Goal: Task Accomplishment & Management: Use online tool/utility

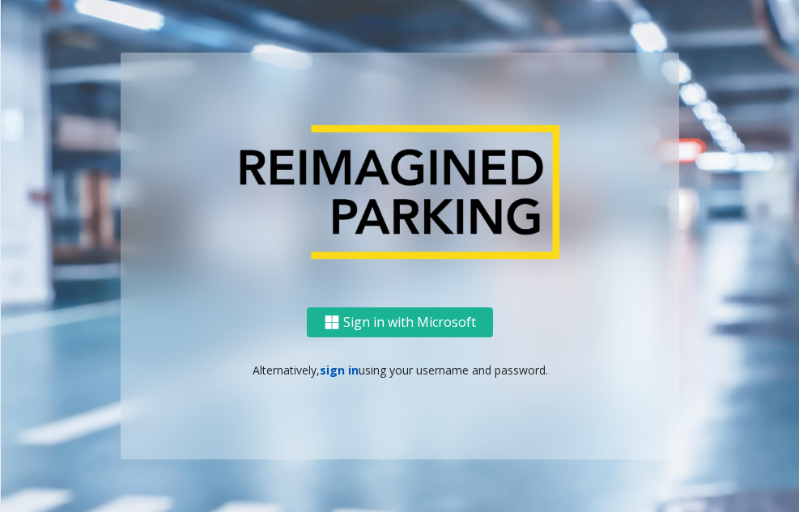
click at [338, 372] on link "sign in" at bounding box center [339, 370] width 39 height 15
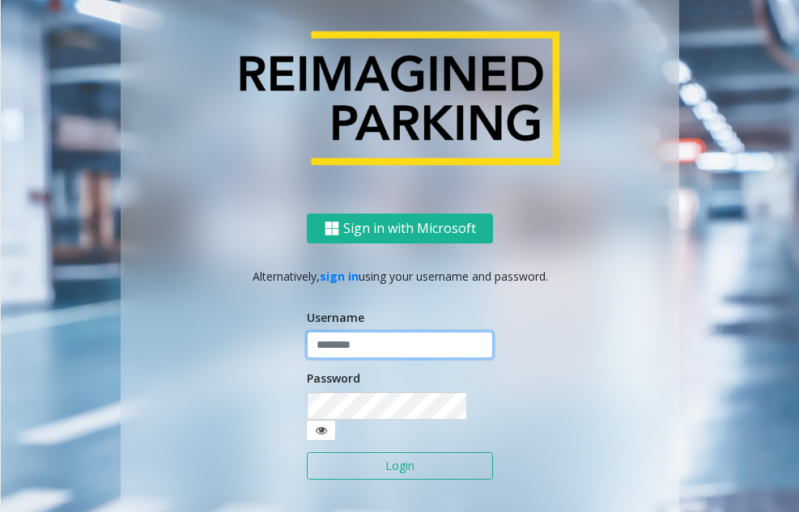
click at [355, 357] on input "text" at bounding box center [400, 346] width 186 height 28
type input "*******"
click at [376, 453] on button "Login" at bounding box center [400, 467] width 186 height 28
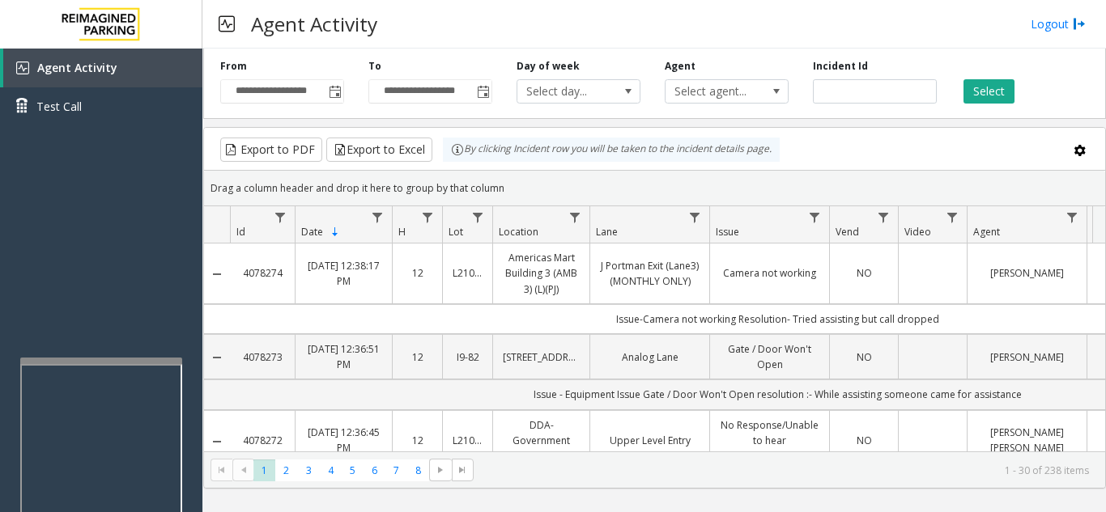
click at [96, 358] on div at bounding box center [101, 361] width 162 height 6
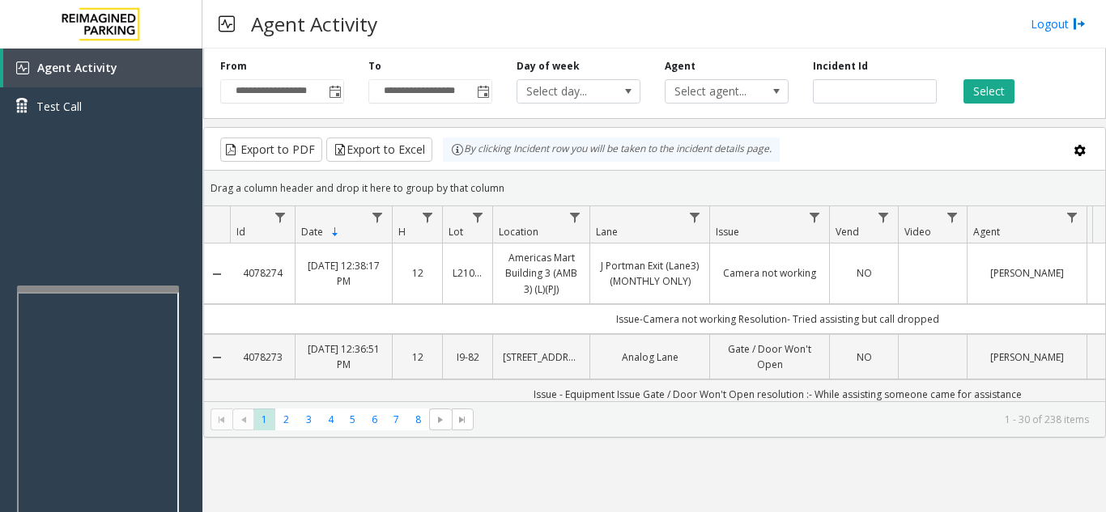
click at [99, 287] on div at bounding box center [98, 289] width 162 height 6
drag, startPoint x: 112, startPoint y: 234, endPoint x: 101, endPoint y: 240, distance: 12.0
click at [98, 240] on div "Agent Activity Test Call" at bounding box center [101, 305] width 202 height 512
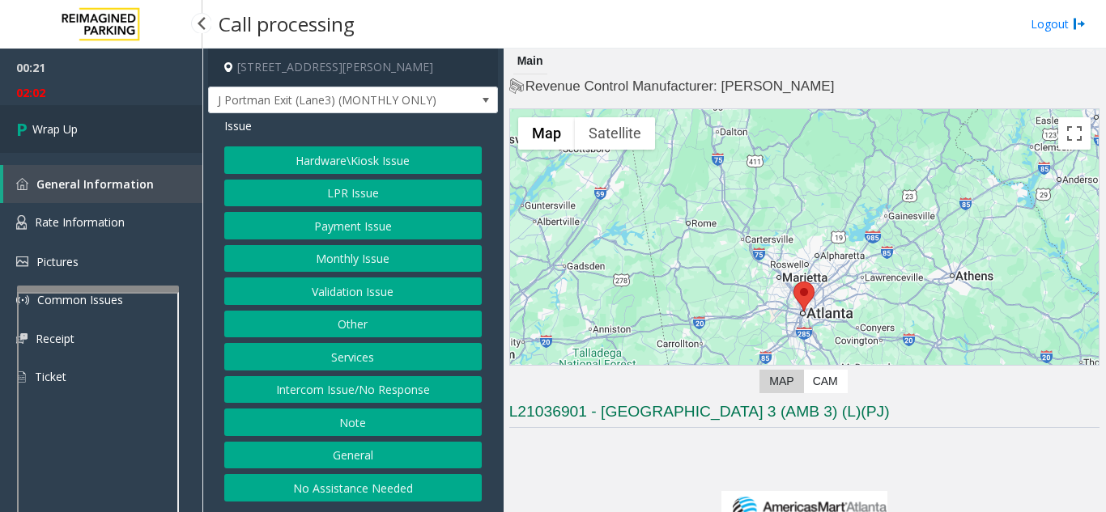
click at [136, 132] on link "Wrap Up" at bounding box center [101, 129] width 202 height 48
click at [108, 138] on link "Wrap Up" at bounding box center [101, 129] width 202 height 48
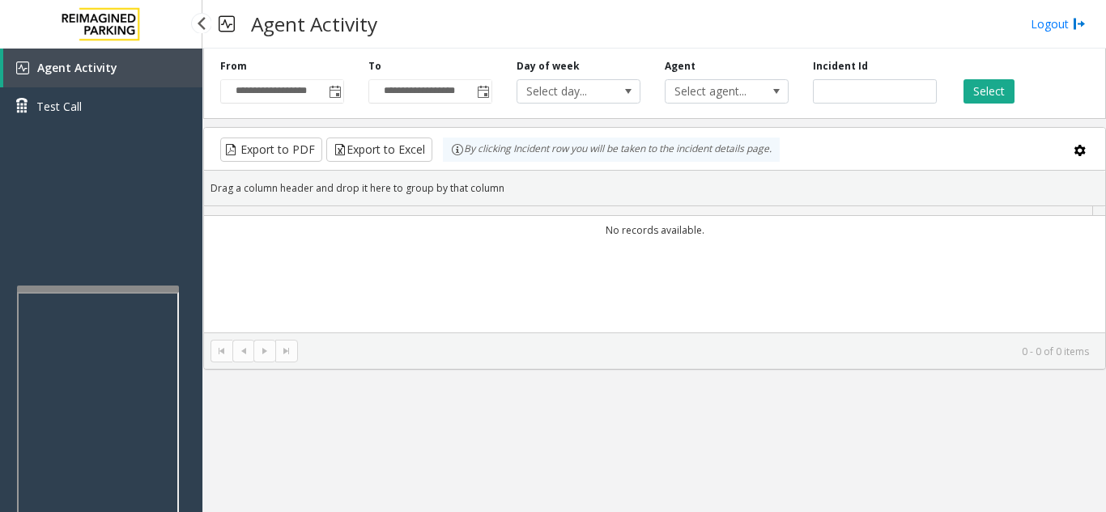
click at [108, 138] on div "Agent Activity Test Call" at bounding box center [101, 305] width 202 height 512
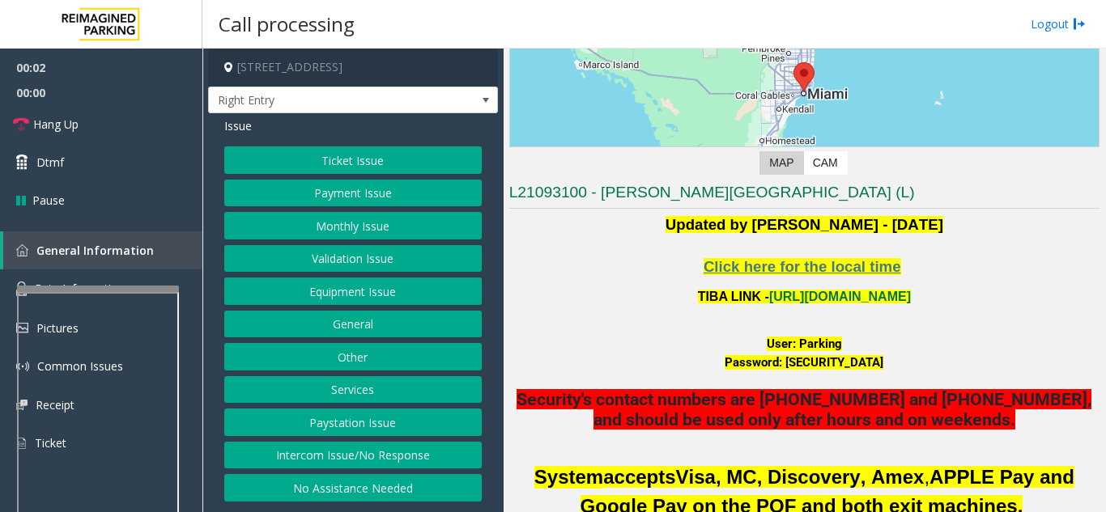
scroll to position [324, 0]
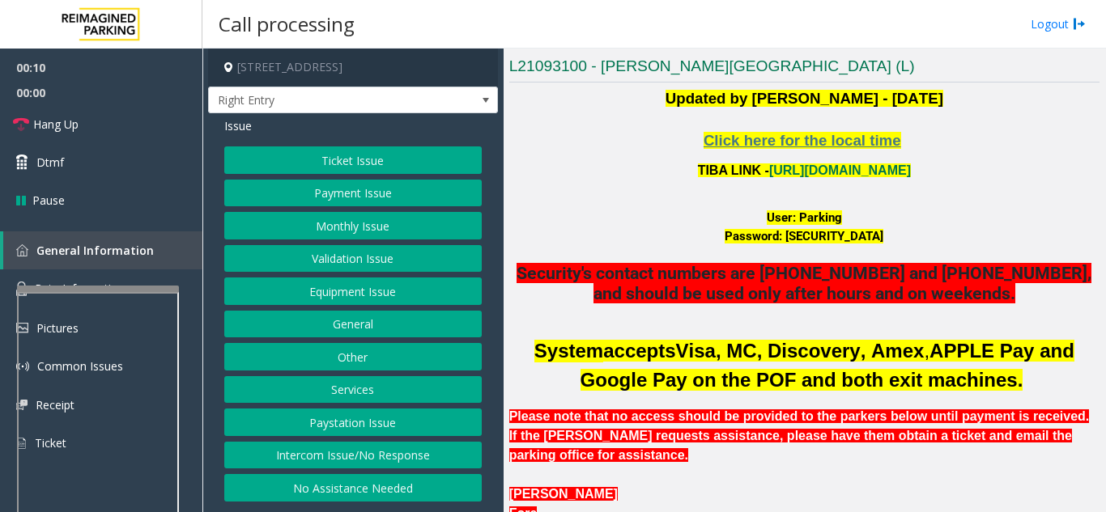
click at [307, 229] on button "Monthly Issue" at bounding box center [352, 226] width 257 height 28
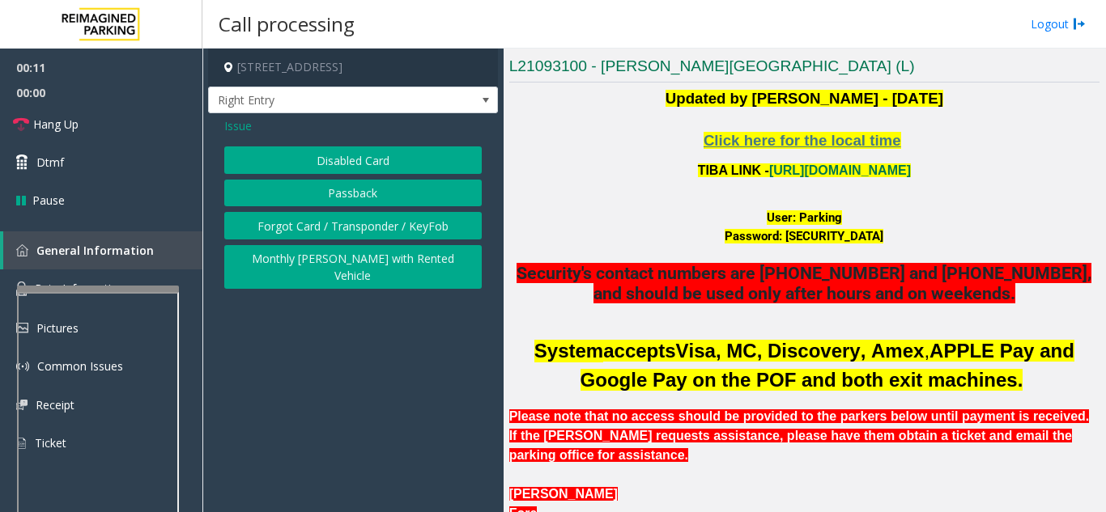
click at [316, 159] on button "Disabled Card" at bounding box center [352, 161] width 257 height 28
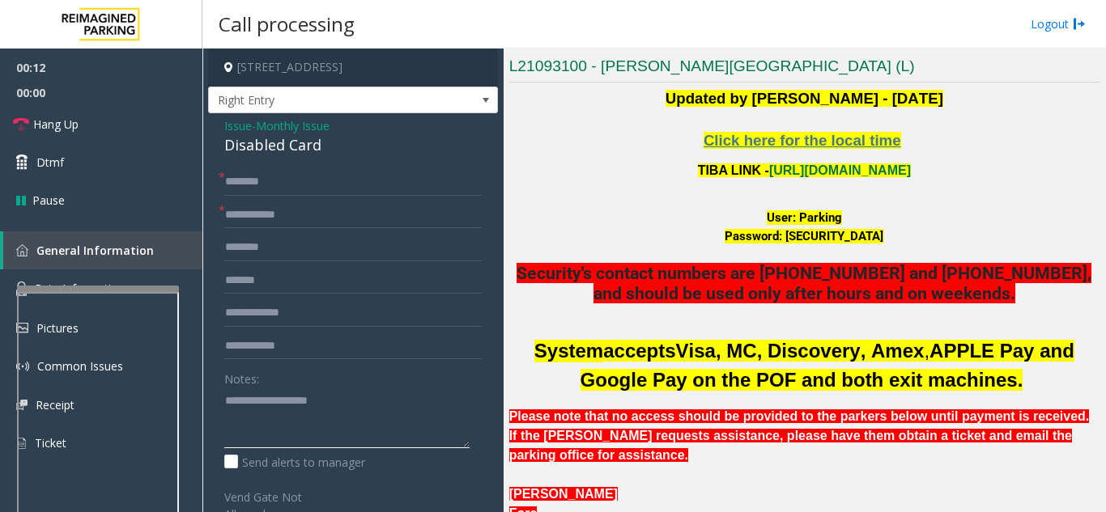
drag, startPoint x: 342, startPoint y: 435, endPoint x: 1078, endPoint y: 271, distance: 753.8
click at [343, 435] on textarea at bounding box center [346, 418] width 245 height 61
paste textarea "**********"
click at [328, 432] on textarea at bounding box center [346, 418] width 245 height 61
click at [270, 144] on div "Disabled Card" at bounding box center [352, 145] width 257 height 22
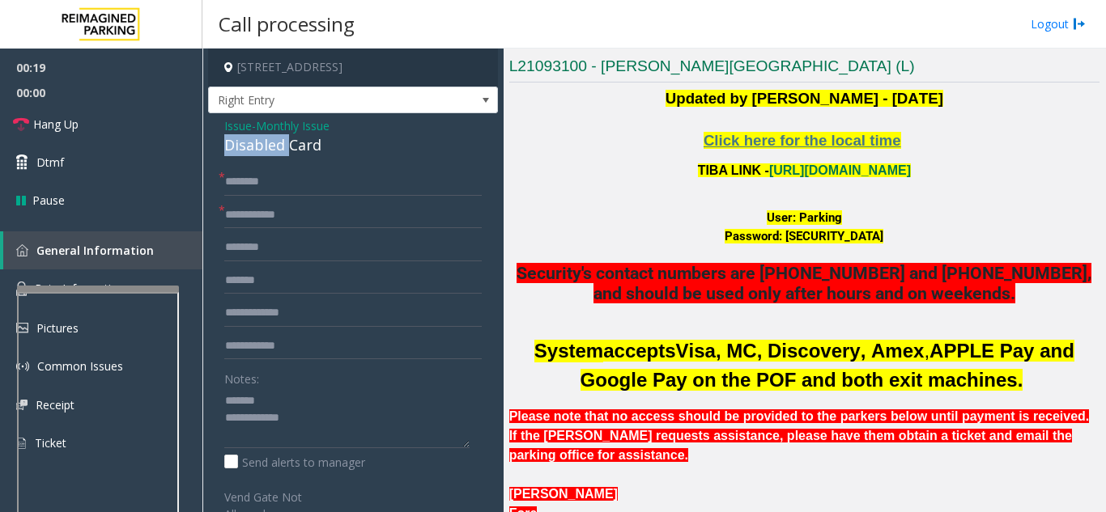
click at [270, 144] on div "Disabled Card" at bounding box center [352, 145] width 257 height 22
drag, startPoint x: 270, startPoint y: 144, endPoint x: 272, endPoint y: 297, distance: 153.0
click at [270, 145] on div "Disabled Card" at bounding box center [352, 145] width 257 height 22
copy div "Disabled Card"
paste textarea "**********"
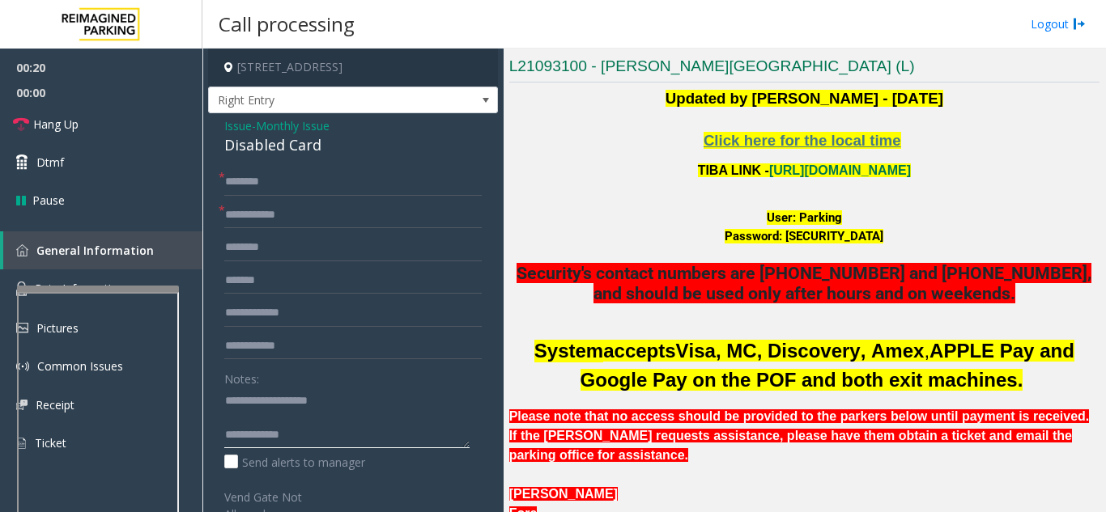
click at [277, 405] on textarea at bounding box center [346, 418] width 245 height 61
click at [349, 430] on textarea at bounding box center [346, 418] width 245 height 61
type textarea "**********"
click at [328, 214] on input "text" at bounding box center [352, 216] width 257 height 28
type input "**"
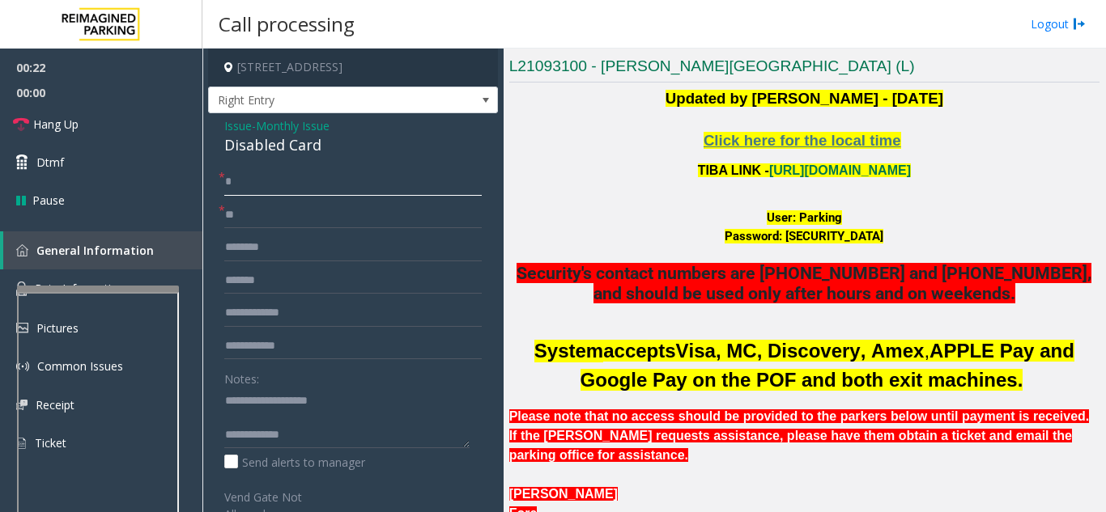
drag, startPoint x: 327, startPoint y: 177, endPoint x: 355, endPoint y: 265, distance: 91.9
click at [328, 177] on input "*" at bounding box center [352, 182] width 257 height 28
type input "**"
click at [364, 444] on textarea at bounding box center [346, 418] width 245 height 61
click at [137, 121] on link "Hang Up" at bounding box center [101, 124] width 202 height 38
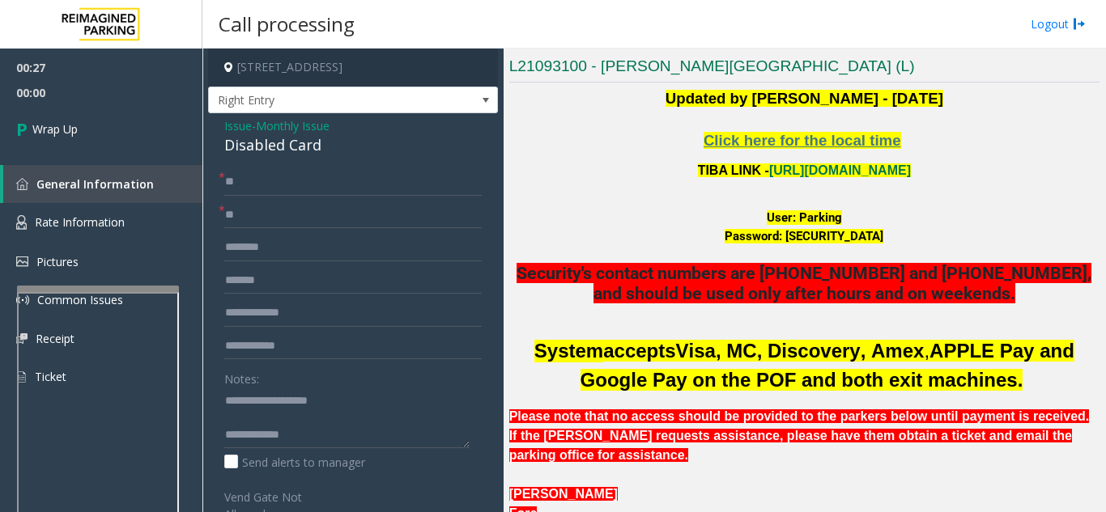
click at [395, 448] on div "Notes: Send alerts to manager" at bounding box center [352, 418] width 257 height 106
click at [402, 444] on textarea at bounding box center [346, 418] width 245 height 61
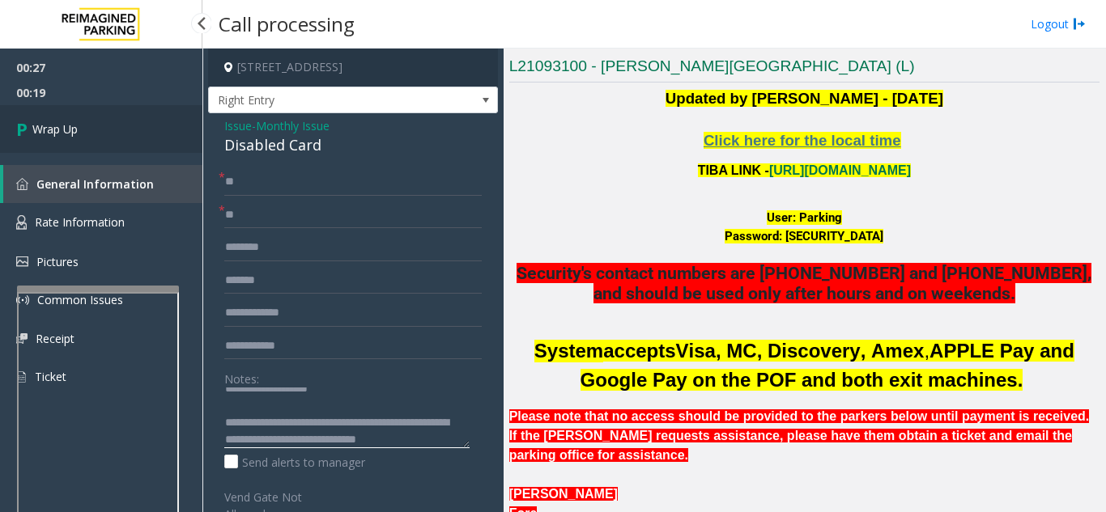
type textarea "**********"
click at [125, 132] on link "Wrap Up" at bounding box center [101, 129] width 202 height 48
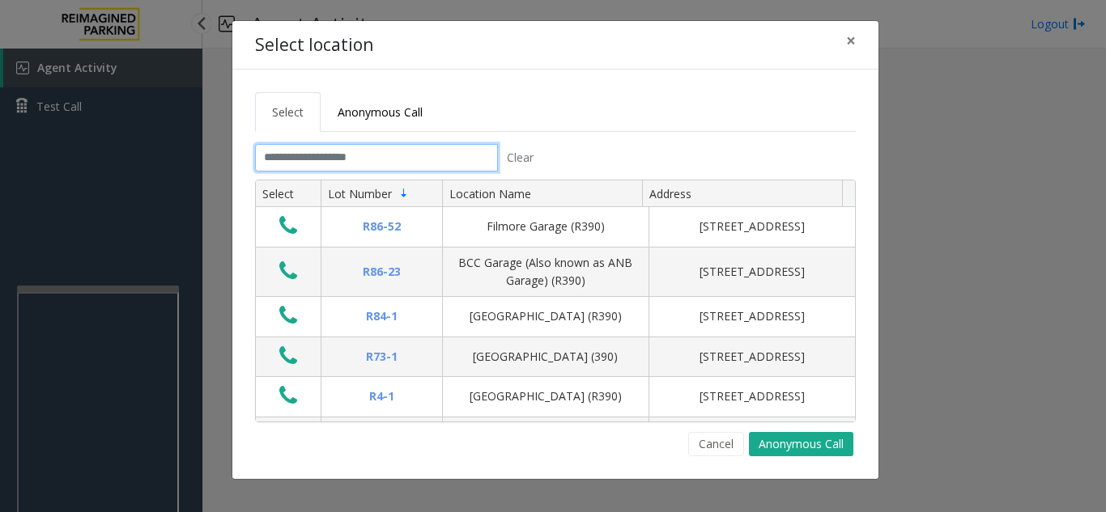
click at [390, 160] on input "text" at bounding box center [376, 158] width 243 height 28
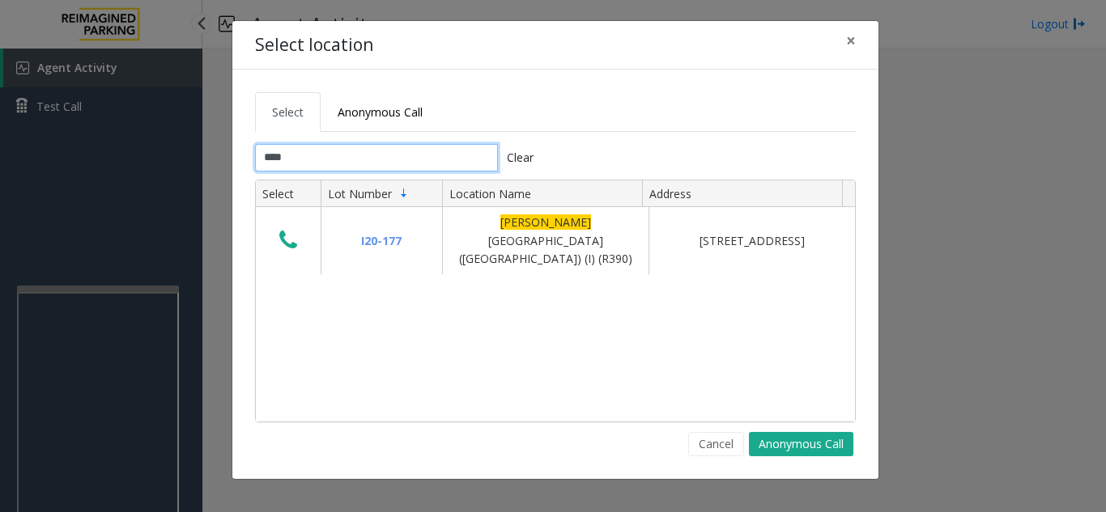
type input "****"
drag, startPoint x: 556, startPoint y: 122, endPoint x: 533, endPoint y: 130, distance: 24.6
drag, startPoint x: 533, startPoint y: 130, endPoint x: 476, endPoint y: 121, distance: 57.4
click at [476, 121] on ul "Select Anonymous Call" at bounding box center [555, 112] width 601 height 40
drag, startPoint x: 535, startPoint y: 96, endPoint x: 484, endPoint y: 113, distance: 54.0
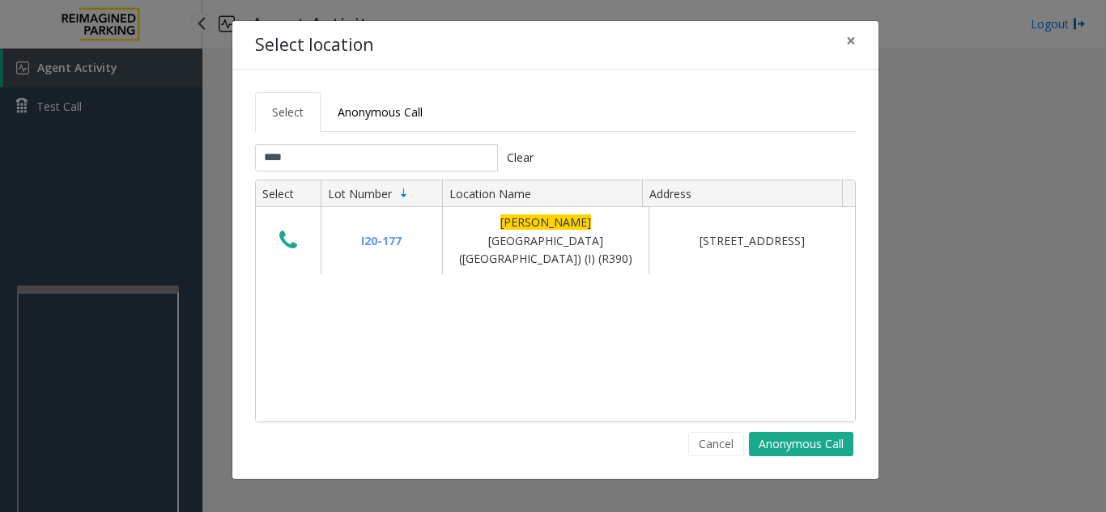
click at [484, 113] on ul "Select Anonymous Call" at bounding box center [555, 112] width 601 height 40
drag, startPoint x: 551, startPoint y: 76, endPoint x: 492, endPoint y: 102, distance: 64.5
click at [494, 102] on ul "Select Anonymous Call" at bounding box center [555, 112] width 601 height 40
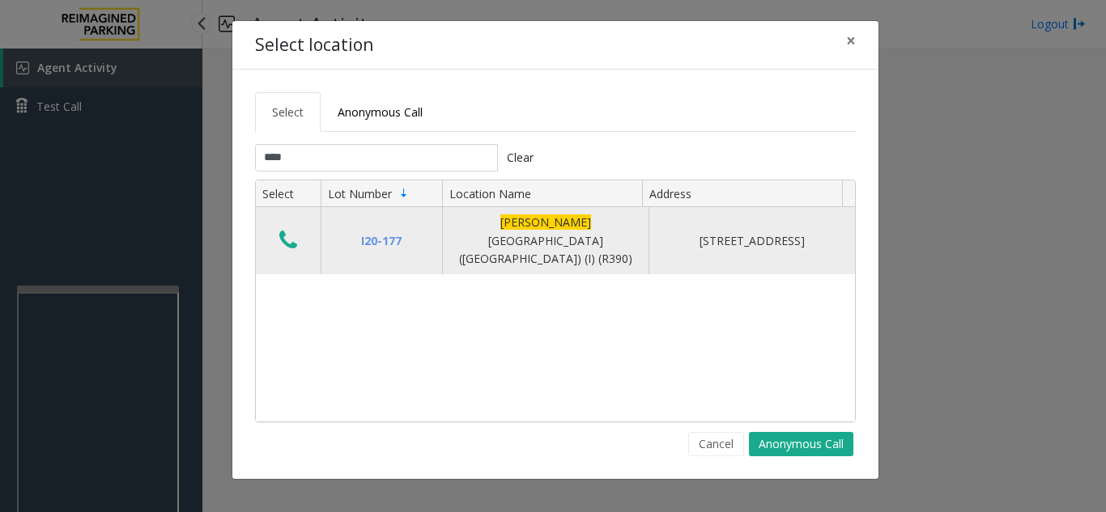
click at [281, 237] on icon "Data table" at bounding box center [288, 240] width 18 height 23
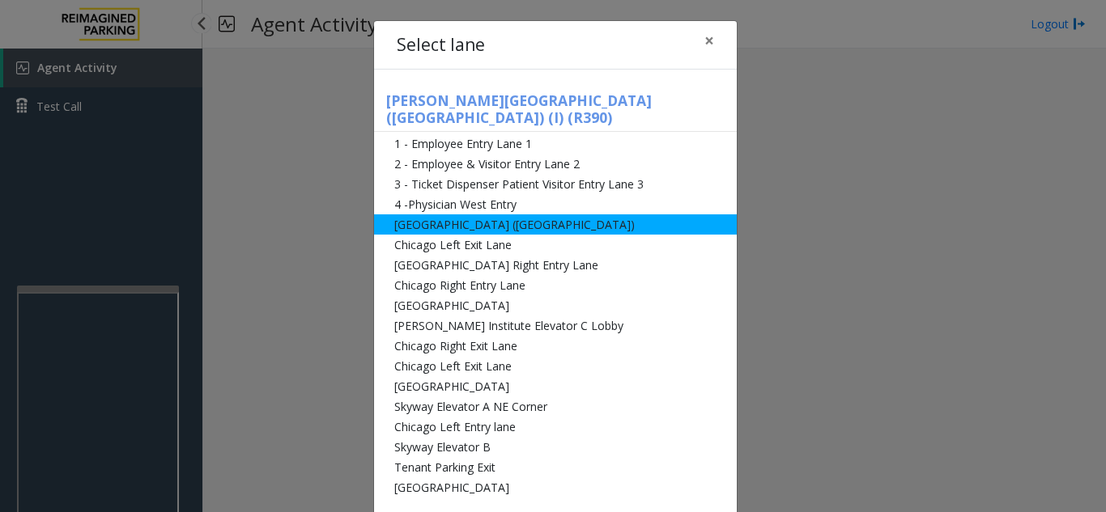
click at [537, 215] on li "[GEOGRAPHIC_DATA] ([GEOGRAPHIC_DATA])" at bounding box center [555, 225] width 363 height 20
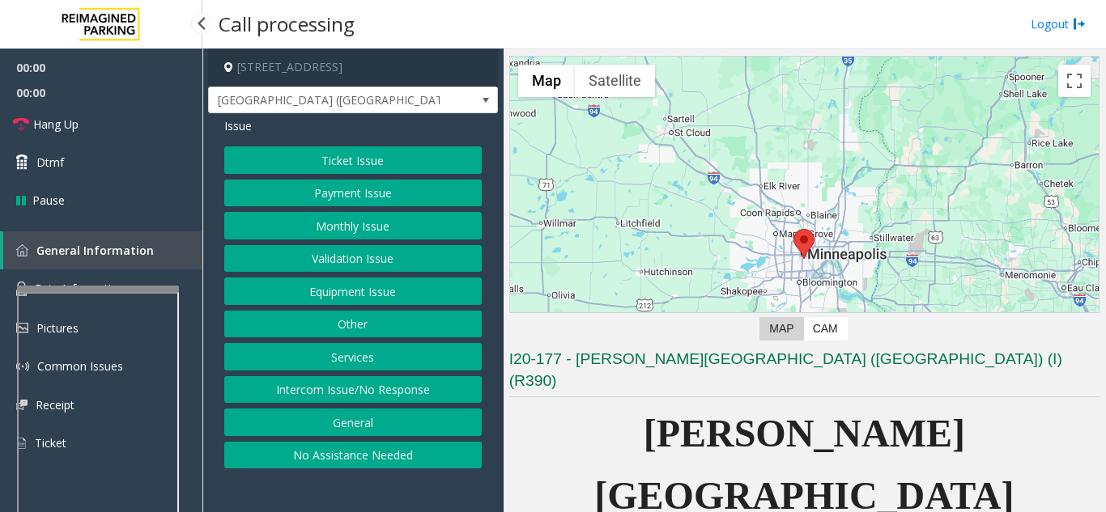
scroll to position [81, 0]
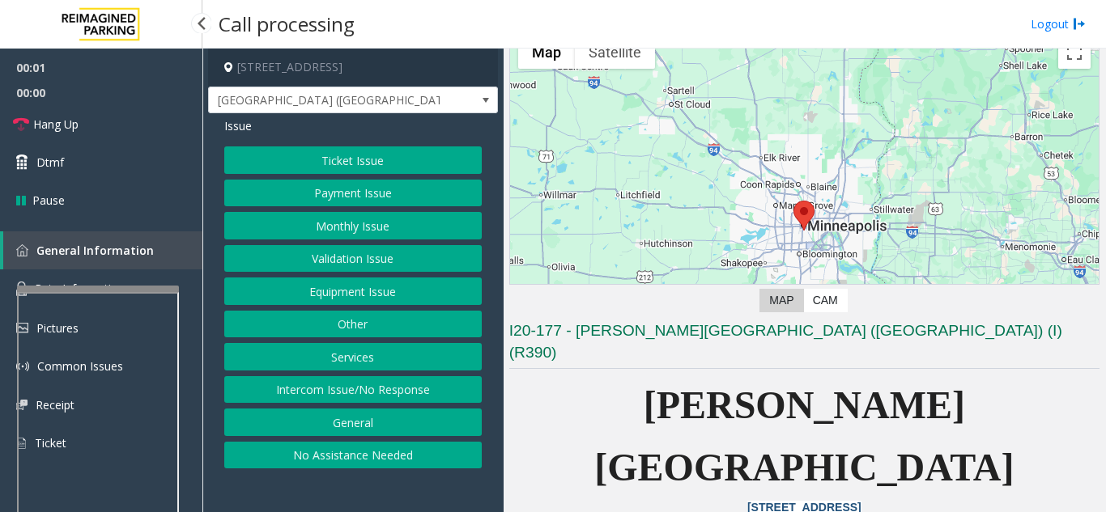
click at [357, 169] on button "Ticket Issue" at bounding box center [352, 161] width 257 height 28
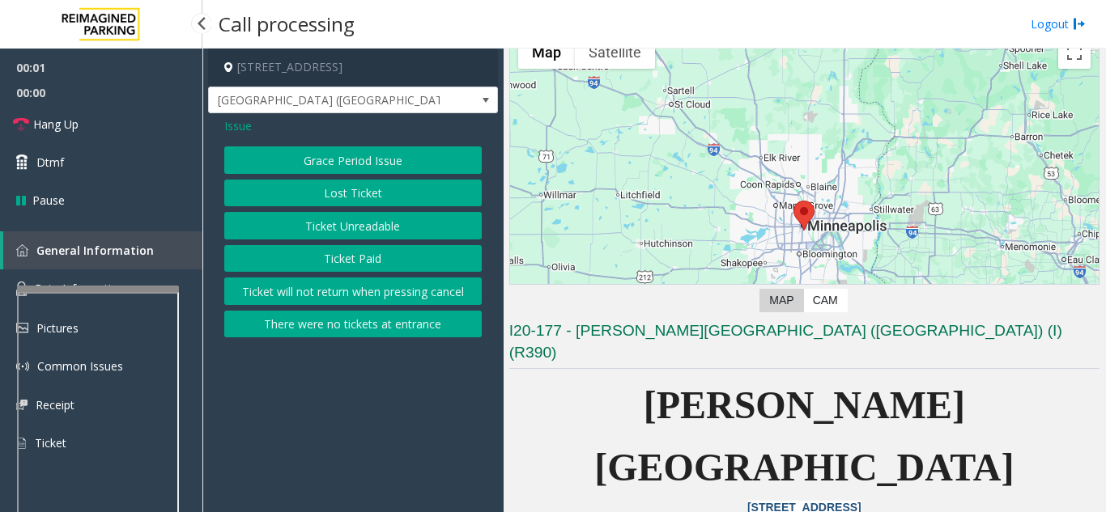
click at [350, 193] on button "Lost Ticket" at bounding box center [352, 194] width 257 height 28
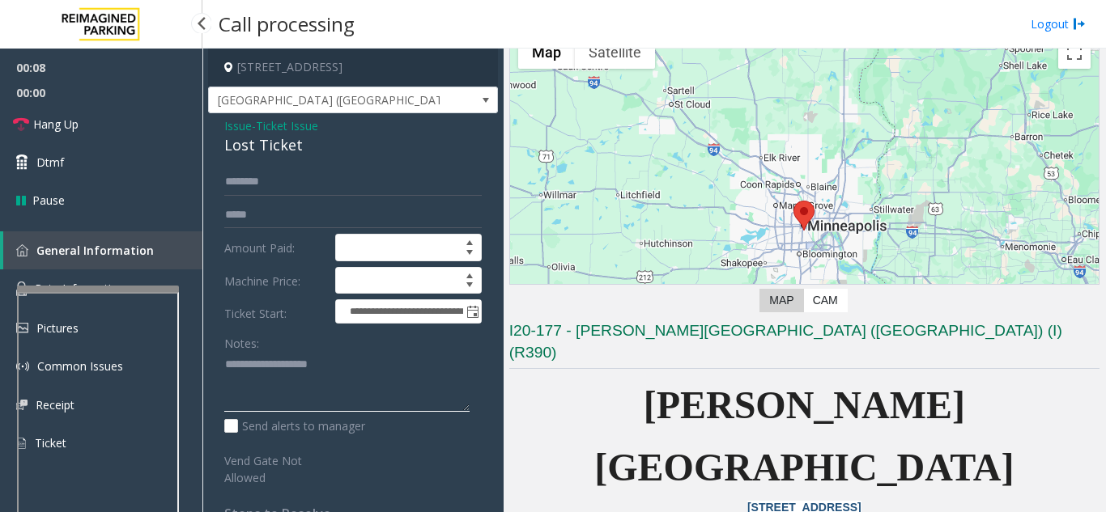
paste textarea "**********"
click at [257, 142] on div "Lost Ticket" at bounding box center [352, 145] width 257 height 22
click at [363, 410] on textarea at bounding box center [346, 382] width 245 height 61
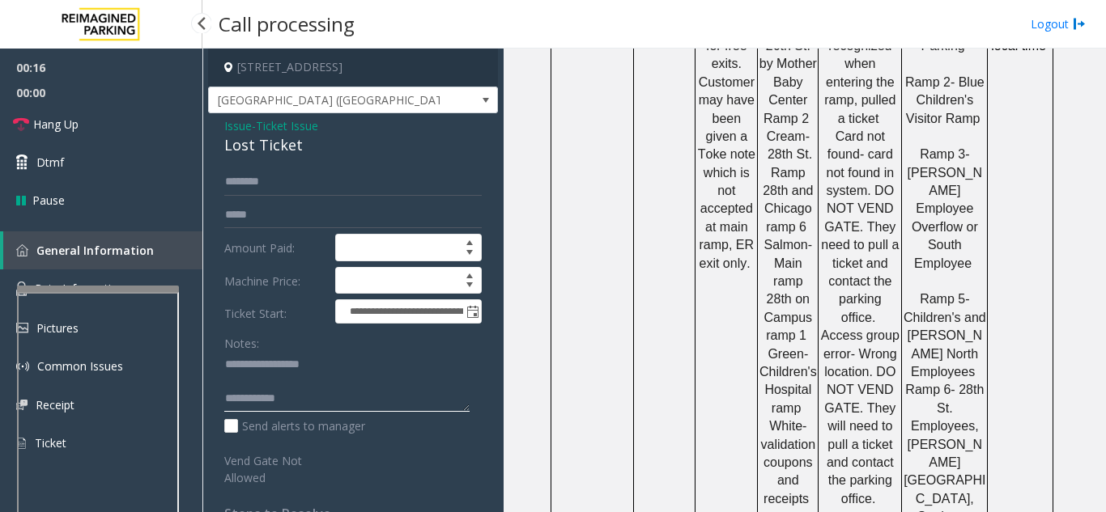
scroll to position [1700, 0]
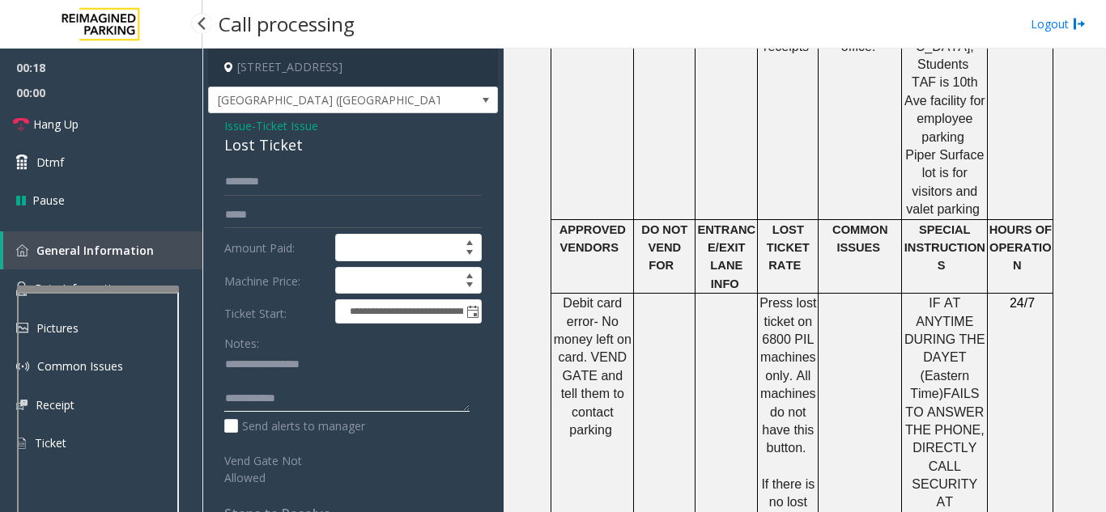
type textarea "**********"
drag, startPoint x: 767, startPoint y: 188, endPoint x: 839, endPoint y: 316, distance: 147.2
click at [839, 316] on tr "Debit card error- No money left on card. VEND GATE and tell them to contact par…" at bounding box center [802, 467] width 502 height 346
click at [355, 409] on textarea at bounding box center [346, 382] width 245 height 61
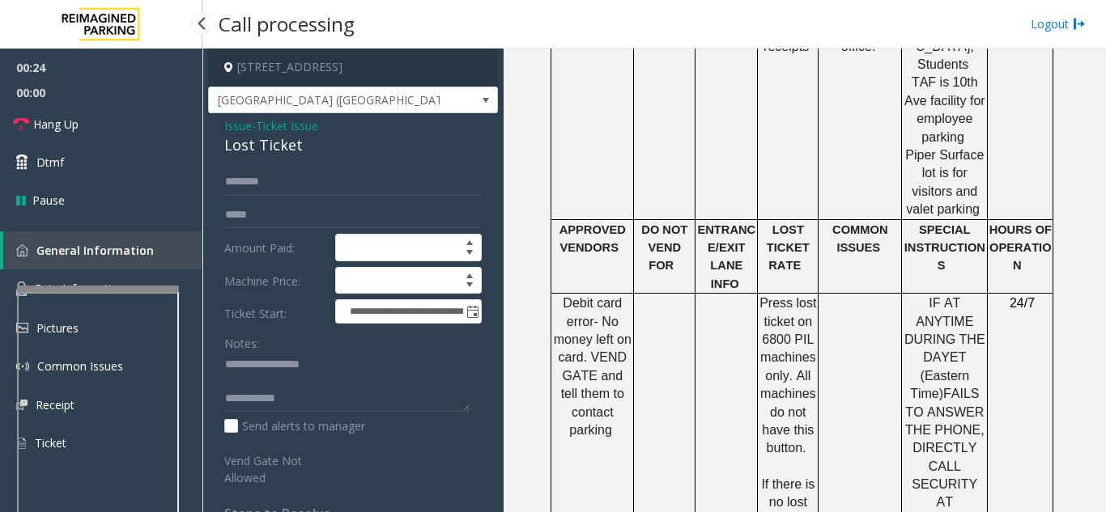
click at [301, 400] on textarea at bounding box center [346, 382] width 245 height 61
click at [249, 138] on div "Lost Ticket" at bounding box center [352, 145] width 257 height 22
click at [232, 129] on span "Issue" at bounding box center [238, 125] width 28 height 17
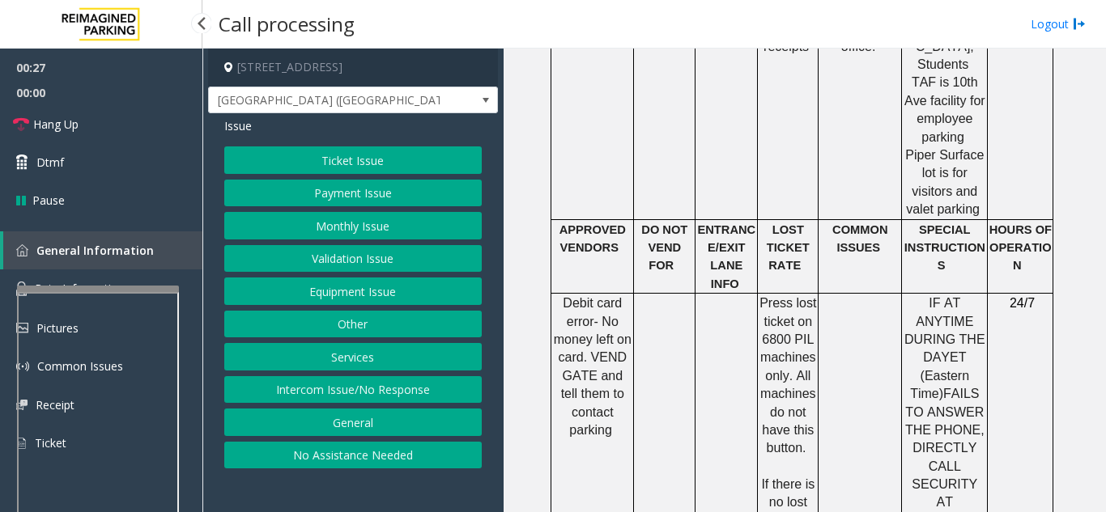
drag, startPoint x: 324, startPoint y: 165, endPoint x: 329, endPoint y: 193, distance: 28.9
click at [325, 177] on div "Ticket Issue Payment Issue Monthly Issue Validation Issue Equipment Issue Other…" at bounding box center [352, 308] width 257 height 322
click at [355, 297] on button "Equipment Issue" at bounding box center [352, 292] width 257 height 28
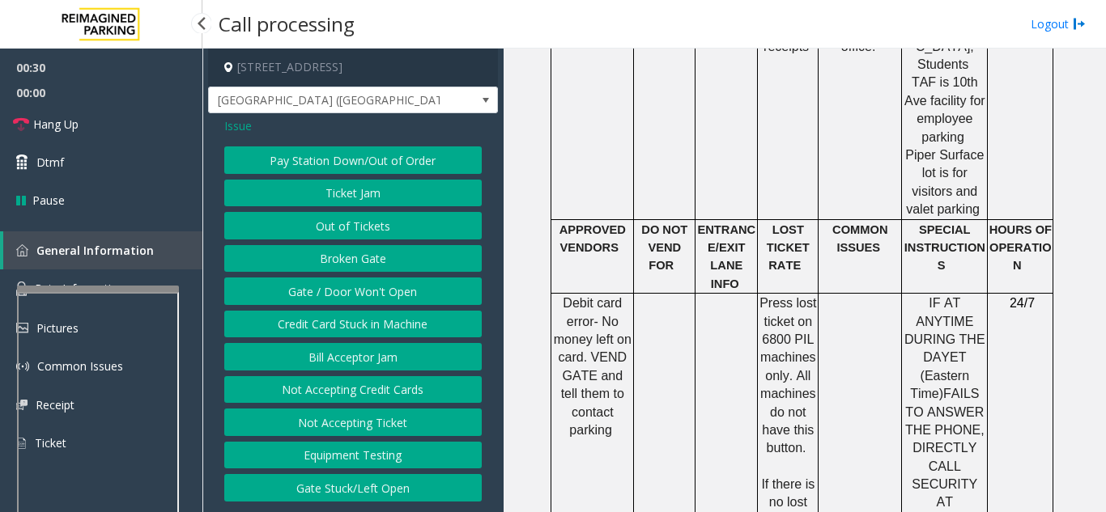
click at [344, 287] on button "Gate / Door Won't Open" at bounding box center [352, 292] width 257 height 28
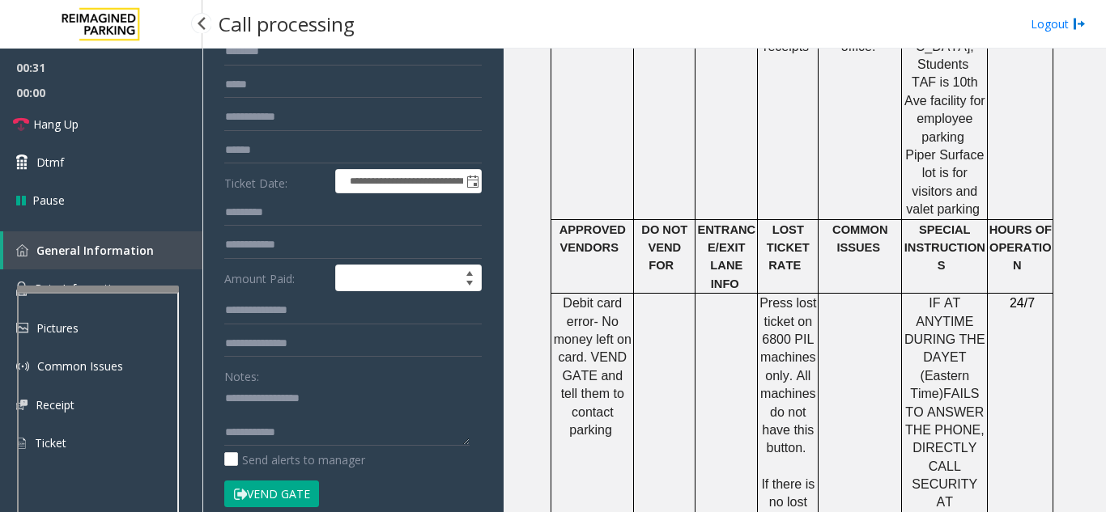
scroll to position [324, 0]
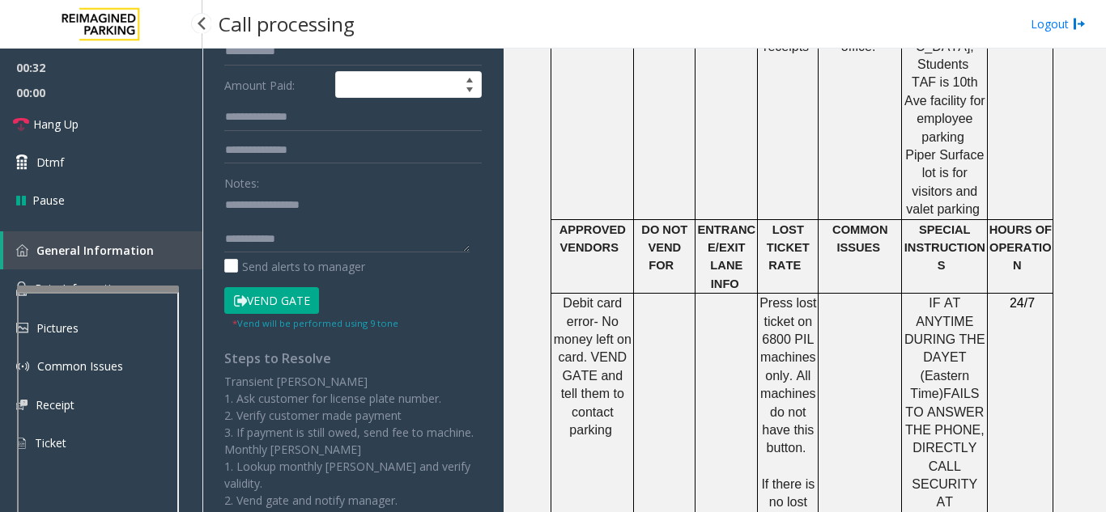
click at [283, 291] on button "Vend Gate" at bounding box center [271, 301] width 95 height 28
click at [327, 248] on textarea at bounding box center [346, 222] width 245 height 61
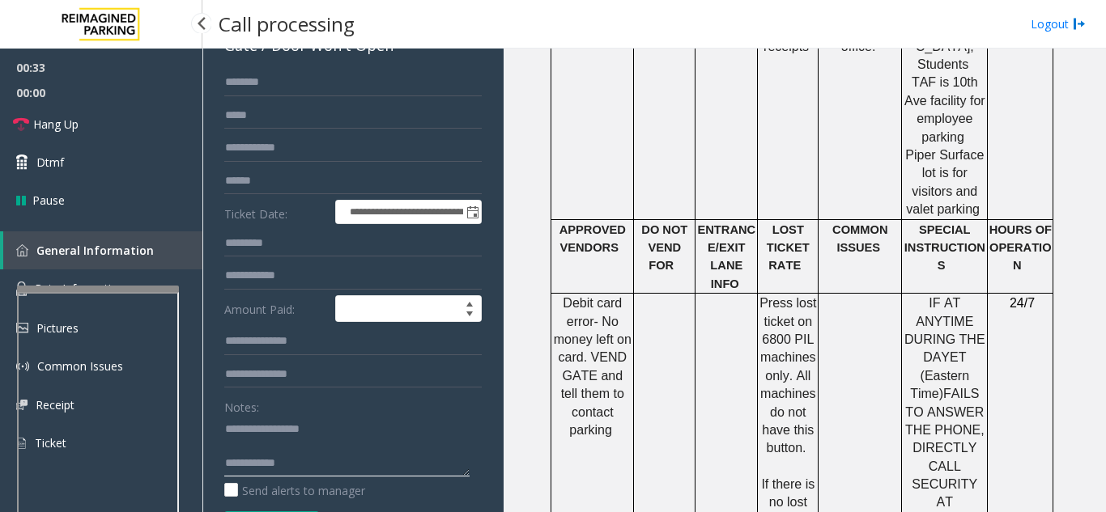
scroll to position [0, 0]
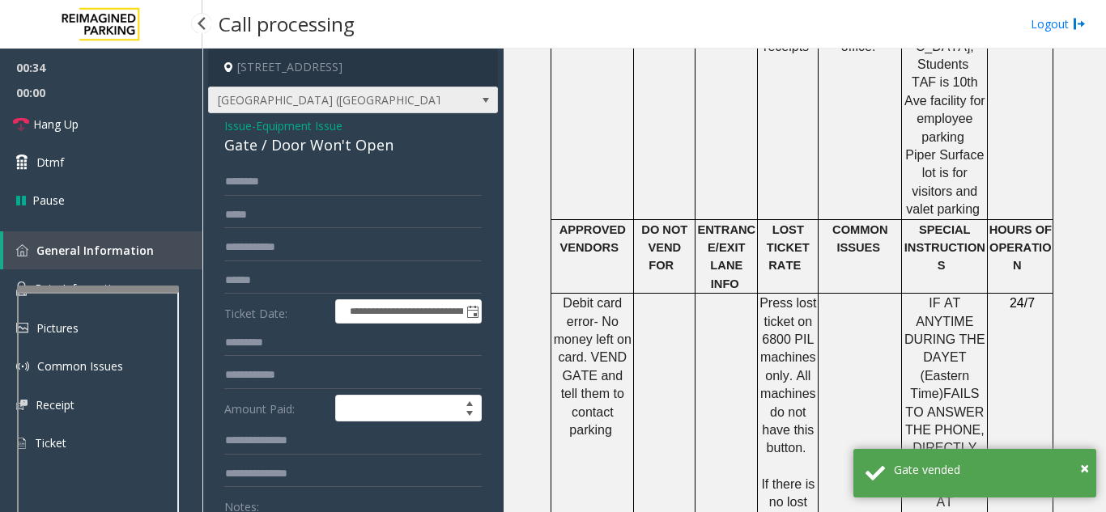
click at [228, 113] on span "[GEOGRAPHIC_DATA] ([GEOGRAPHIC_DATA])" at bounding box center [353, 101] width 290 height 28
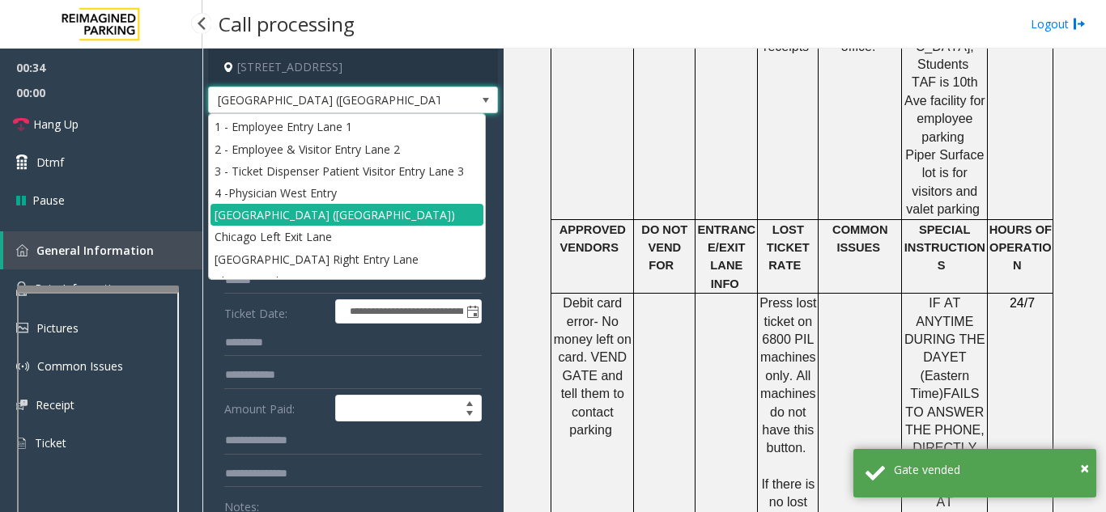
click at [233, 125] on li "1 - Employee Entry Lane 1" at bounding box center [346, 127] width 273 height 22
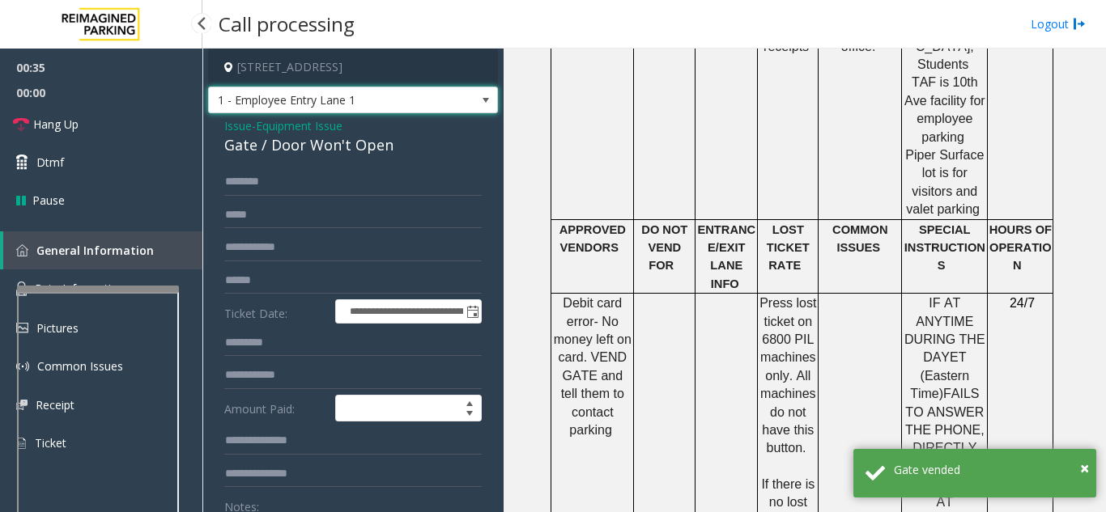
click at [254, 106] on span "1 - Employee Entry Lane 1" at bounding box center [324, 100] width 231 height 26
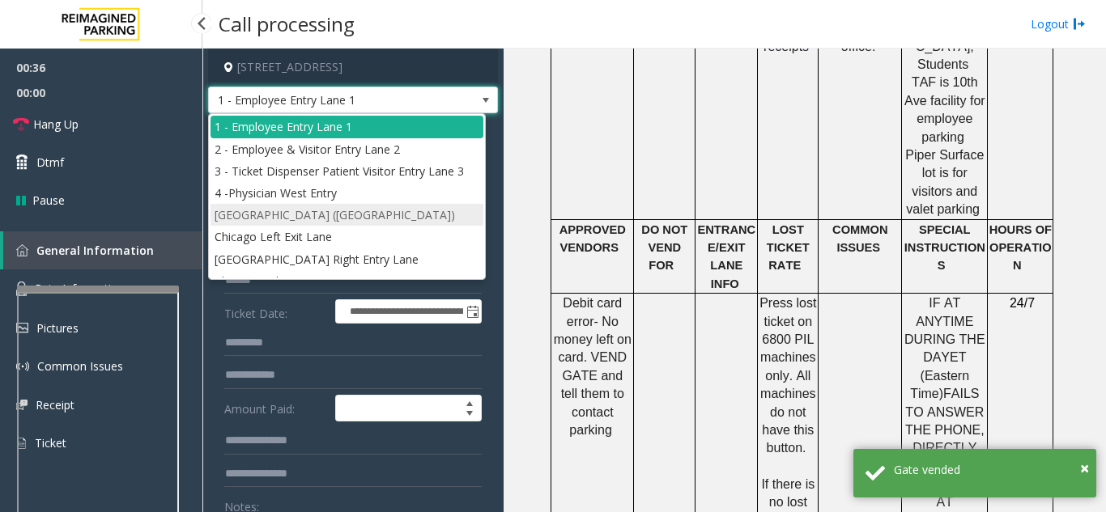
click at [256, 210] on li "[GEOGRAPHIC_DATA] ([GEOGRAPHIC_DATA])" at bounding box center [346, 215] width 273 height 22
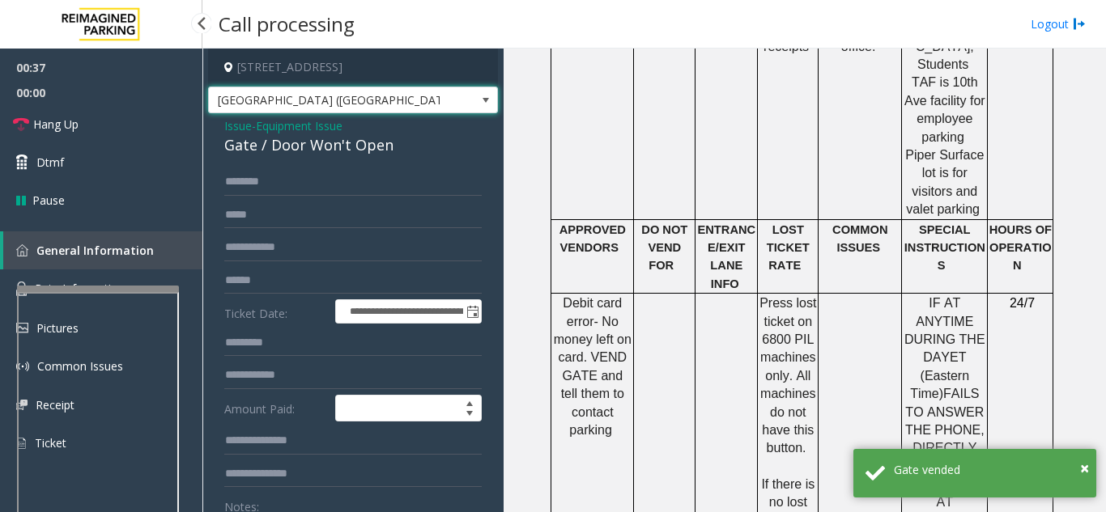
click at [241, 128] on span "Issue" at bounding box center [238, 125] width 28 height 17
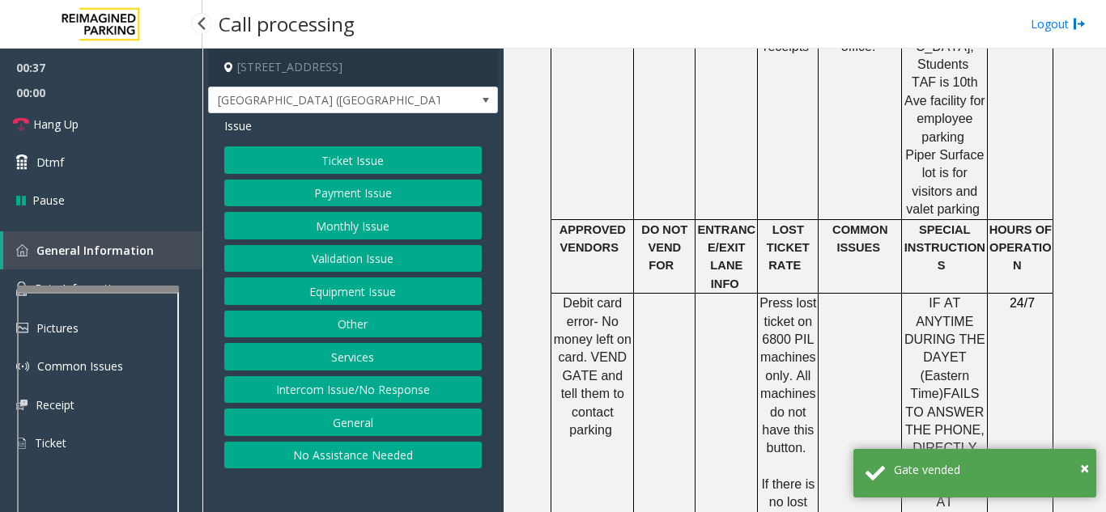
click at [295, 155] on button "Ticket Issue" at bounding box center [352, 161] width 257 height 28
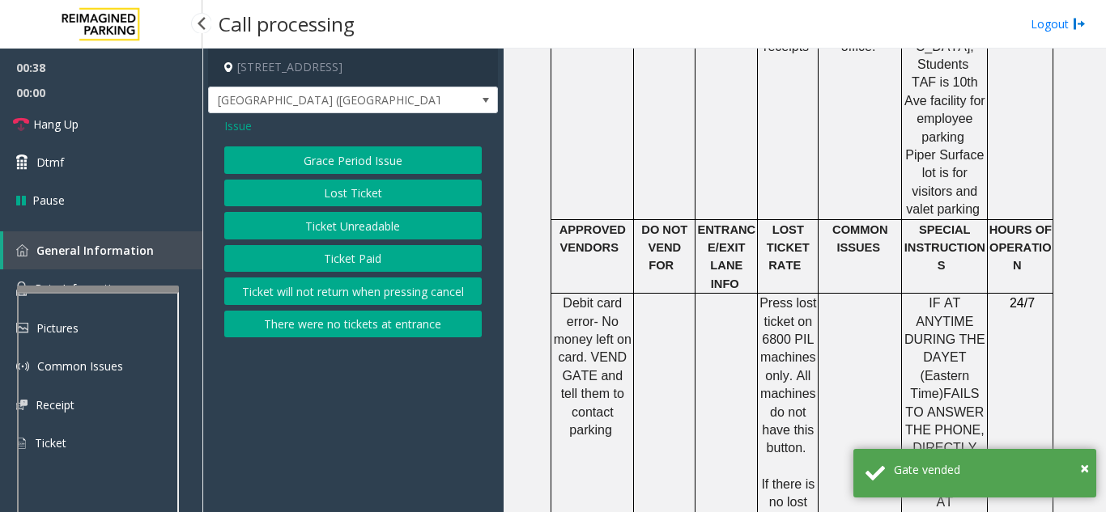
click at [320, 200] on button "Lost Ticket" at bounding box center [352, 194] width 257 height 28
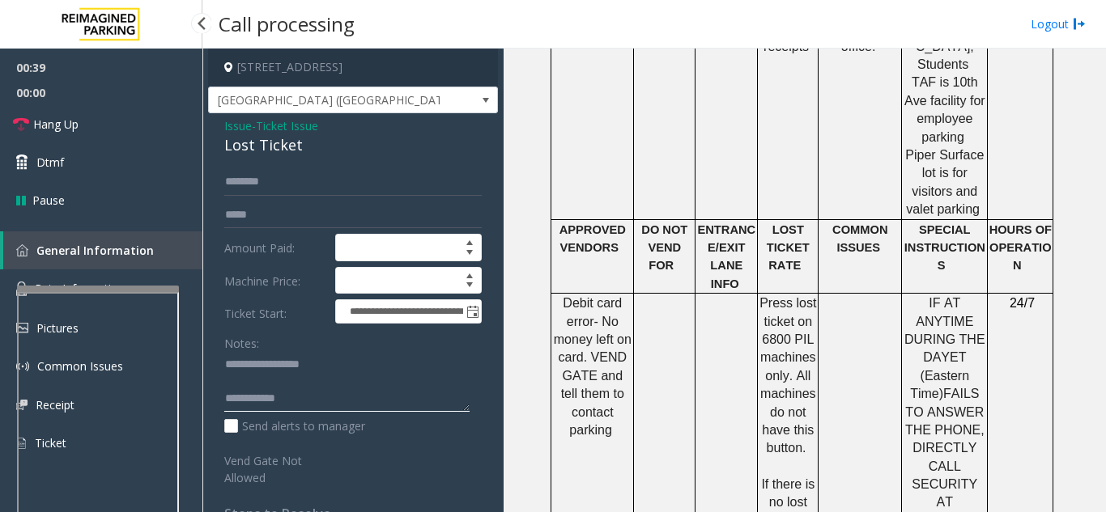
click at [360, 406] on textarea at bounding box center [346, 382] width 245 height 61
click at [390, 399] on textarea at bounding box center [346, 382] width 245 height 61
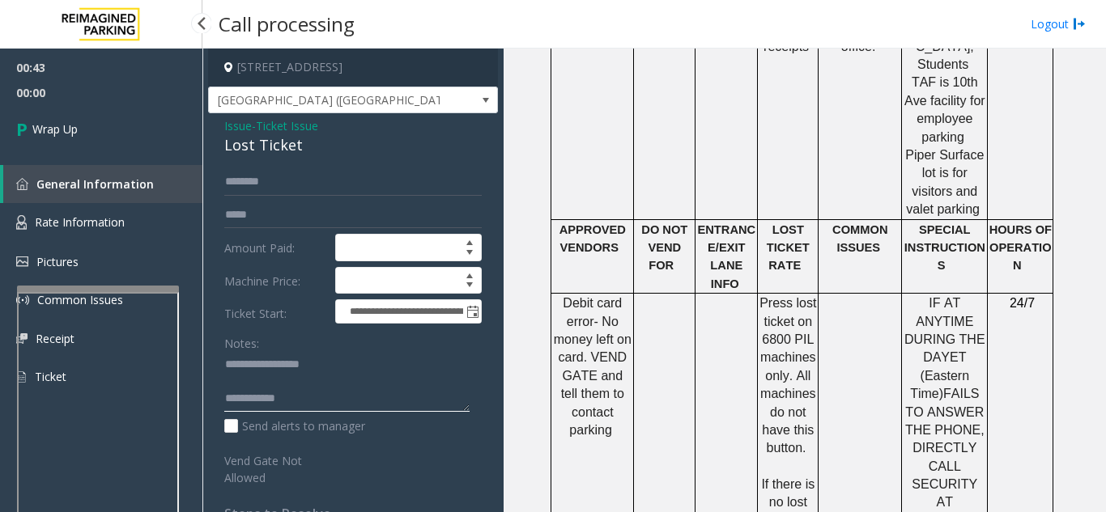
click at [327, 405] on textarea at bounding box center [346, 382] width 245 height 61
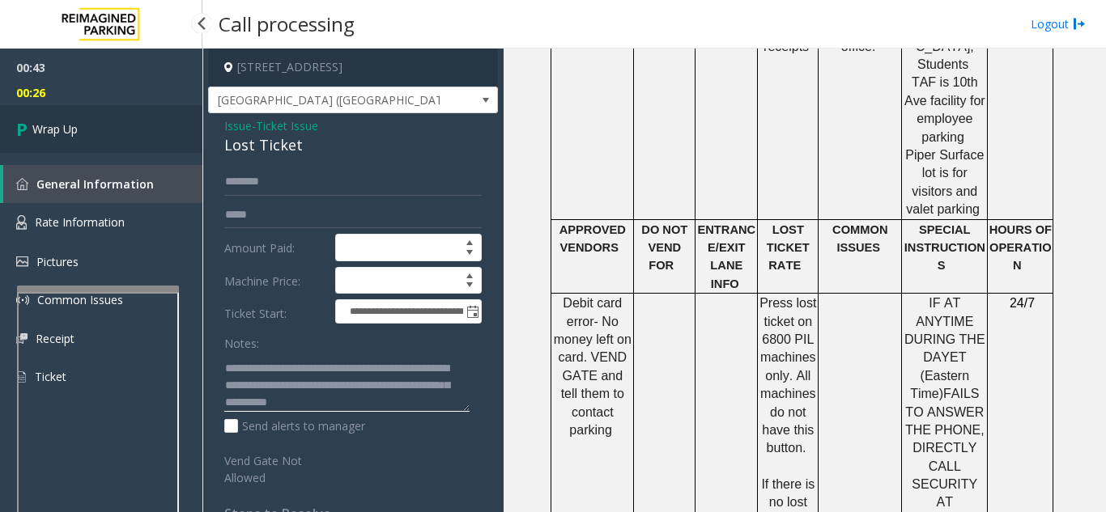
type textarea "**********"
click at [178, 133] on link "Wrap Up" at bounding box center [101, 129] width 202 height 48
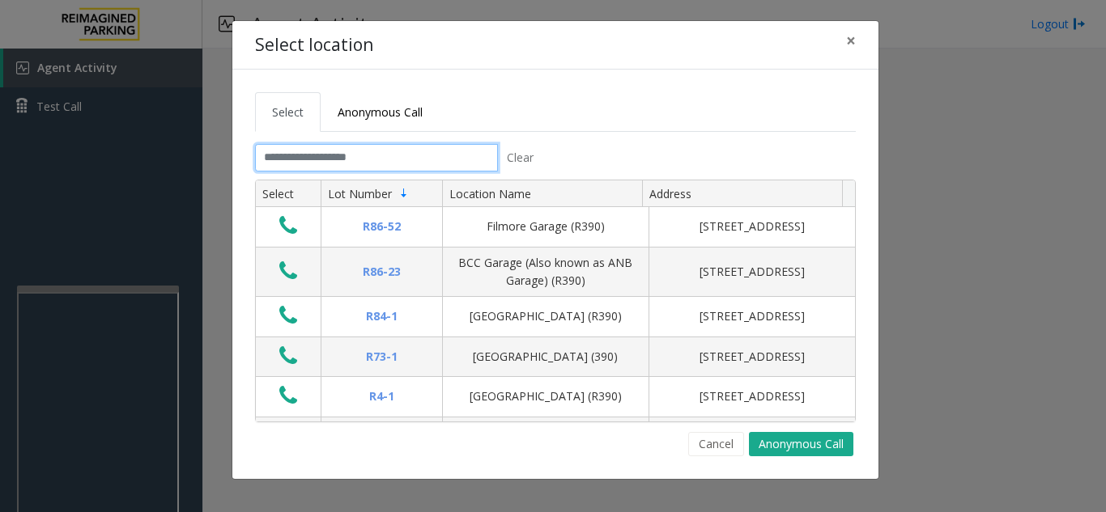
click at [456, 162] on input "text" at bounding box center [376, 158] width 243 height 28
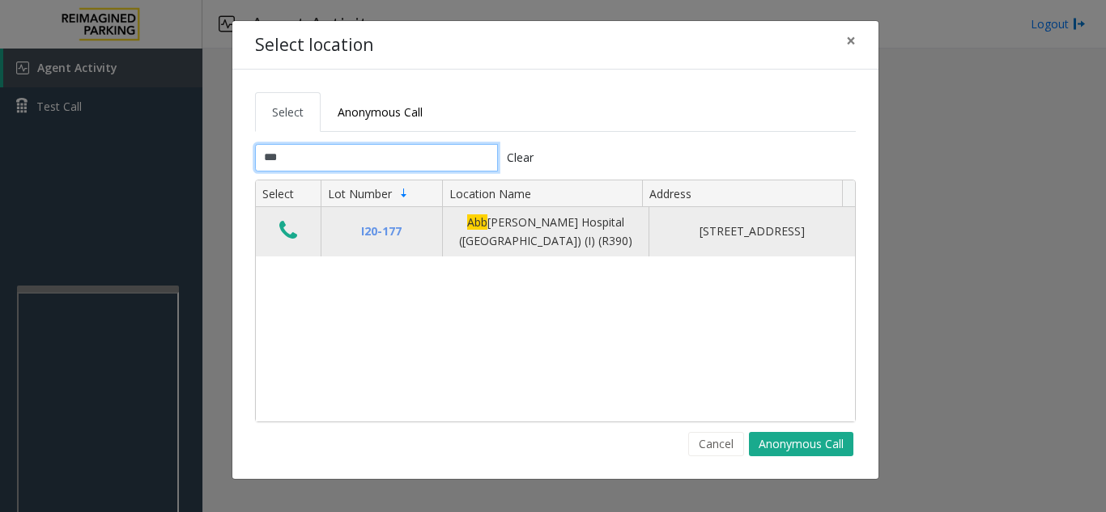
type input "***"
click at [283, 228] on icon "Data table" at bounding box center [288, 230] width 18 height 23
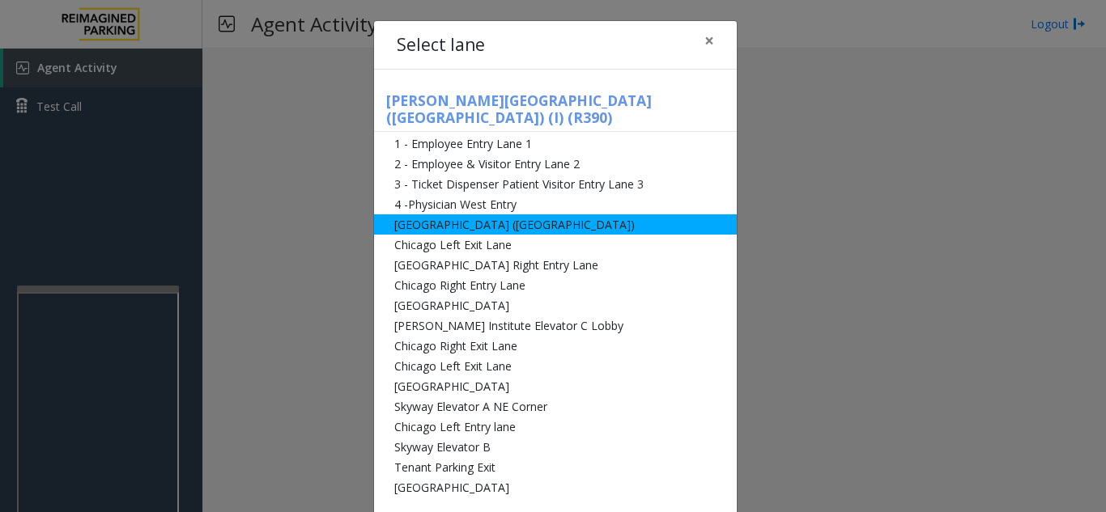
click at [453, 215] on li "[GEOGRAPHIC_DATA] ([GEOGRAPHIC_DATA])" at bounding box center [555, 225] width 363 height 20
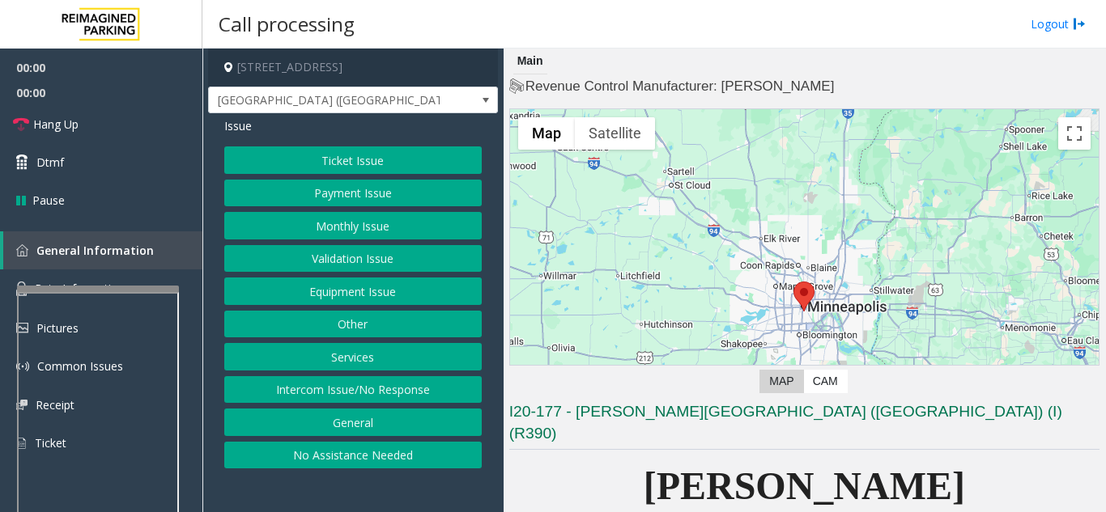
click at [317, 173] on button "Ticket Issue" at bounding box center [352, 161] width 257 height 28
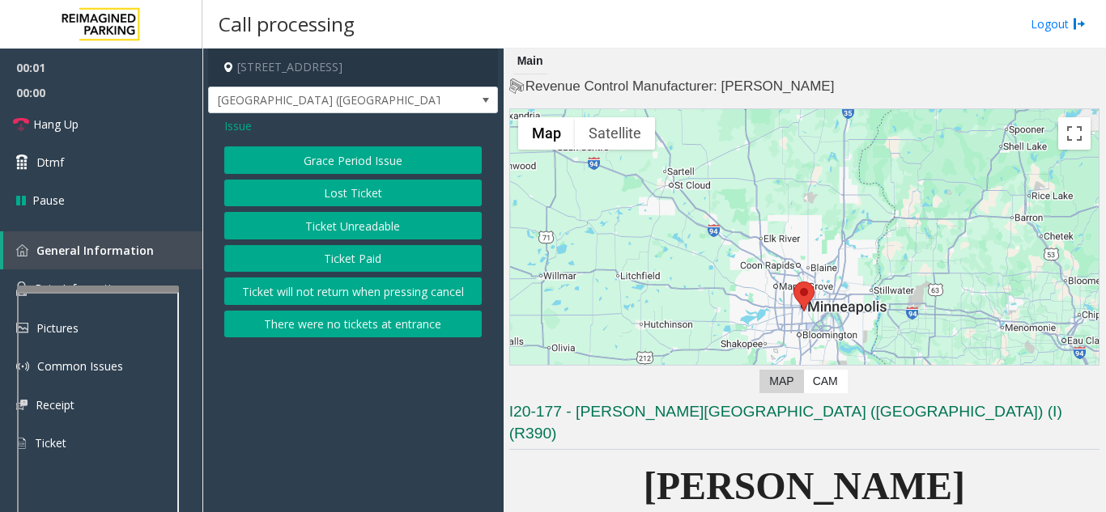
click at [337, 229] on button "Ticket Unreadable" at bounding box center [352, 226] width 257 height 28
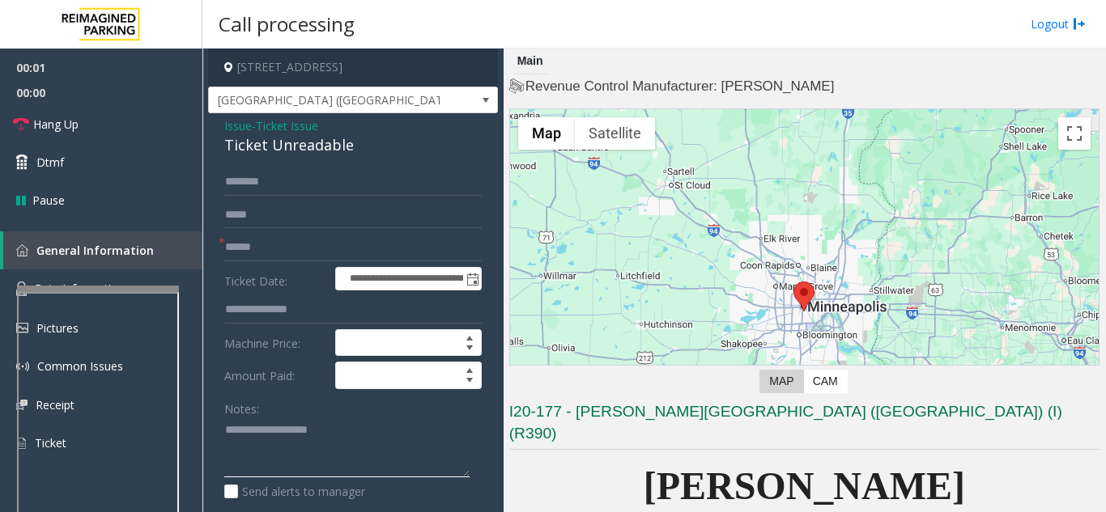
click at [353, 452] on textarea at bounding box center [346, 448] width 245 height 61
paste textarea "**********"
click at [266, 147] on div "Ticket Unreadable" at bounding box center [352, 145] width 257 height 22
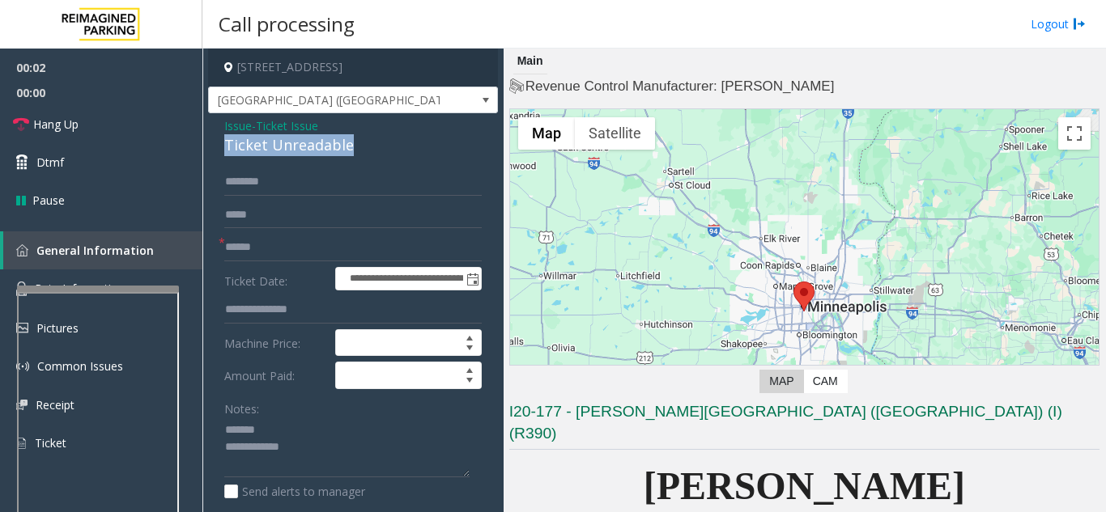
copy div "Ticket Unreadable"
click at [279, 419] on textarea at bounding box center [346, 448] width 245 height 61
paste textarea "**********"
click at [344, 474] on textarea at bounding box center [346, 448] width 245 height 61
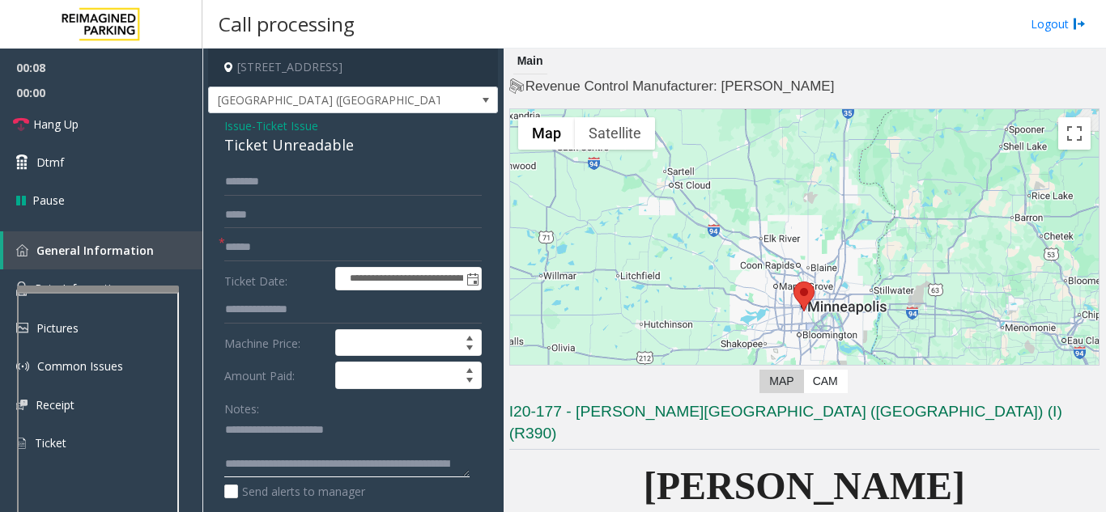
scroll to position [47, 0]
type textarea "**********"
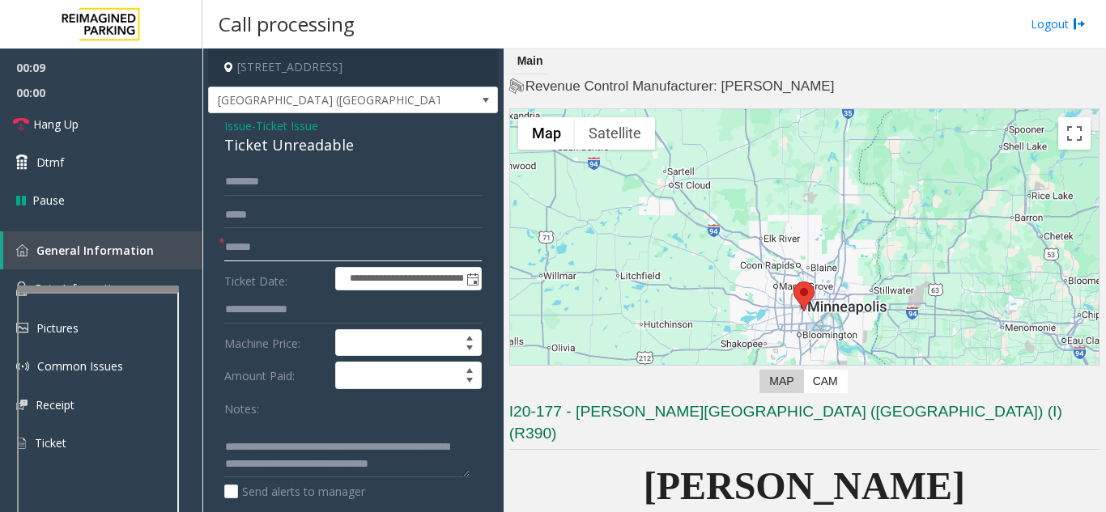
click at [272, 257] on input "text" at bounding box center [352, 248] width 257 height 28
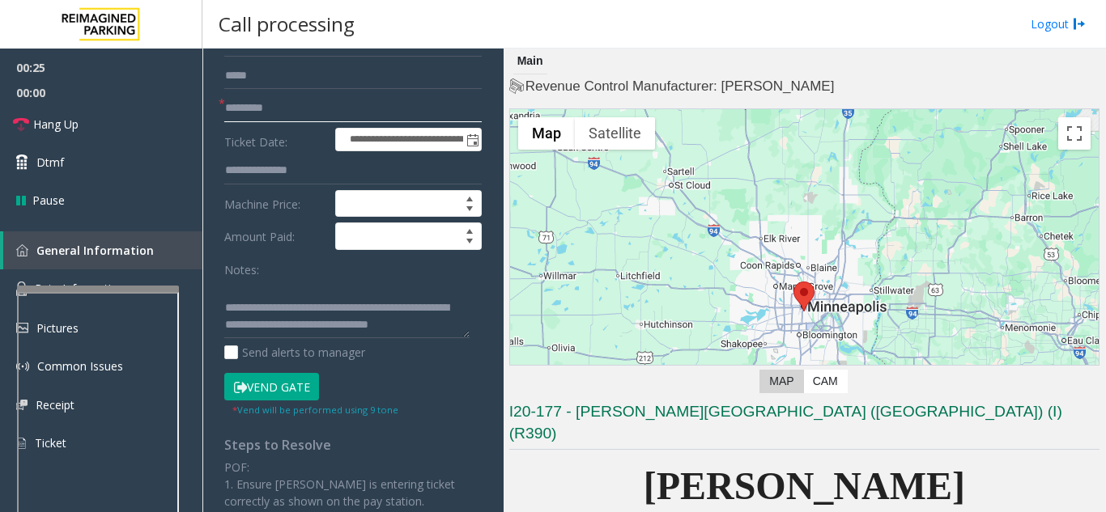
scroll to position [243, 0]
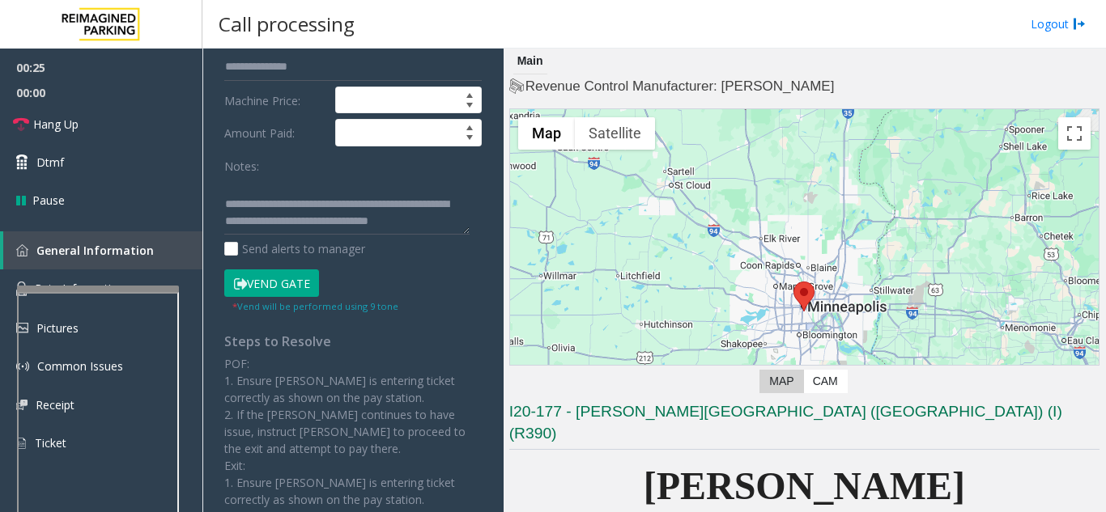
type input "*********"
click at [264, 280] on button "Vend Gate" at bounding box center [271, 284] width 95 height 28
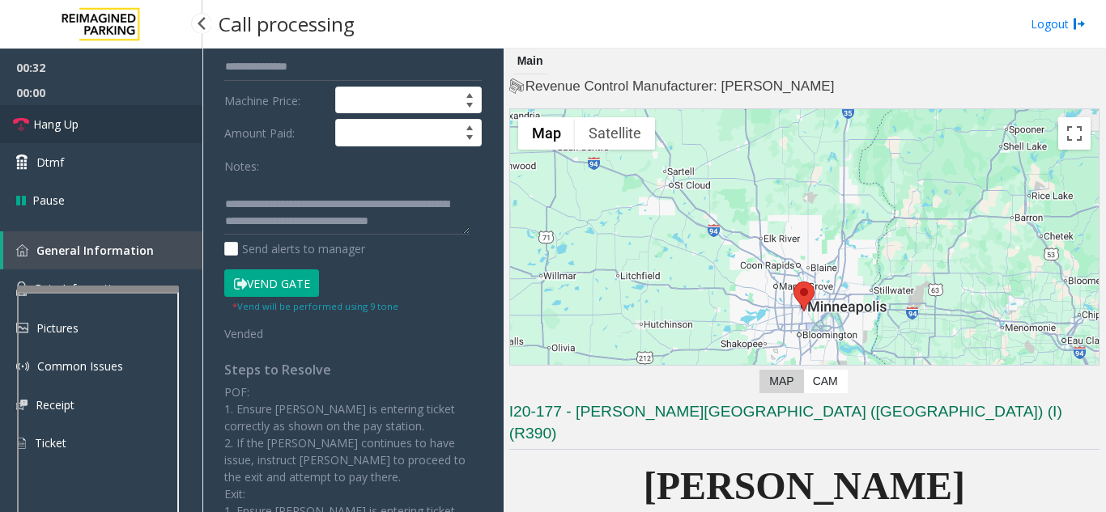
click at [137, 127] on link "Hang Up" at bounding box center [101, 124] width 202 height 38
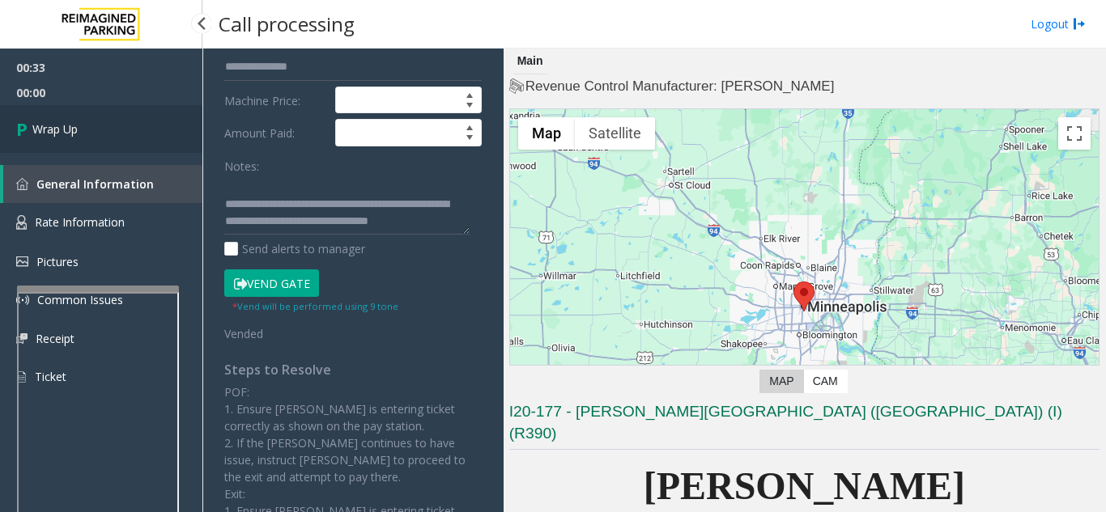
click at [129, 127] on link "Wrap Up" at bounding box center [101, 129] width 202 height 48
